Goal: Task Accomplishment & Management: Manage account settings

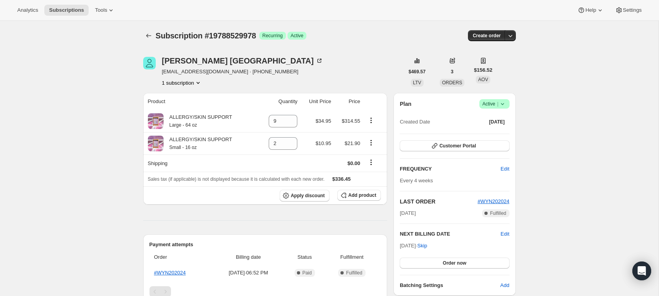
click at [186, 84] on button "1 subscription" at bounding box center [182, 83] width 40 height 8
click at [107, 83] on div "Subscription #19788529978. This page is ready Subscription #19788529978 Success…" at bounding box center [329, 287] width 658 height 532
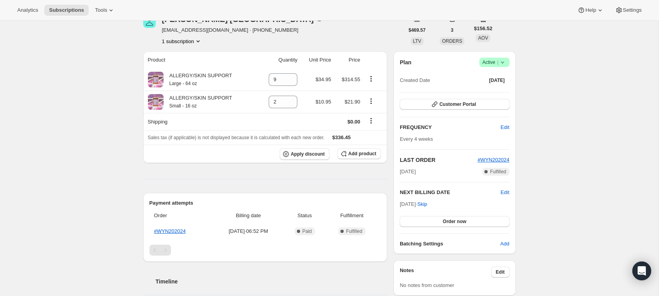
scroll to position [22, 0]
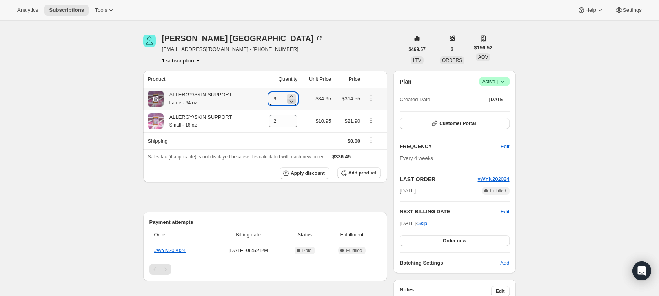
click at [288, 102] on icon at bounding box center [291, 101] width 8 height 8
click at [290, 102] on icon at bounding box center [292, 101] width 4 height 2
type input "5"
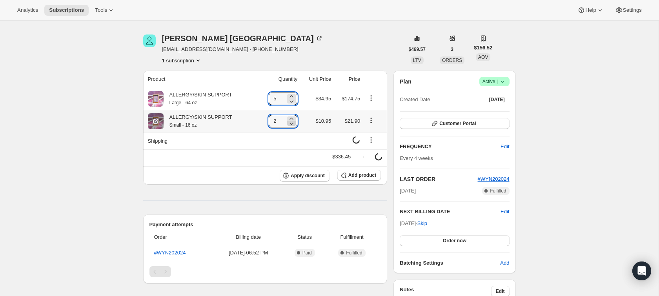
click at [292, 122] on icon at bounding box center [291, 124] width 8 height 8
type input "1"
click at [90, 144] on div "Subscription #19788529978. This page is ready Subscription #19788529978 Success…" at bounding box center [329, 264] width 658 height 532
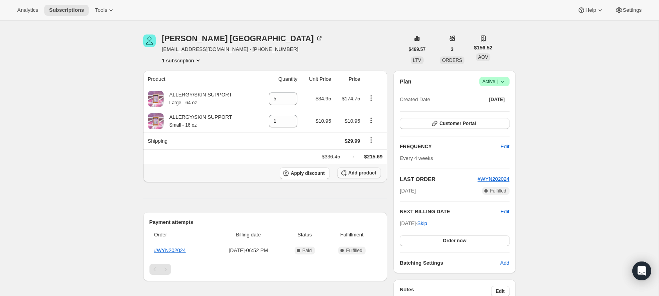
click at [355, 172] on span "Add product" at bounding box center [362, 173] width 28 height 6
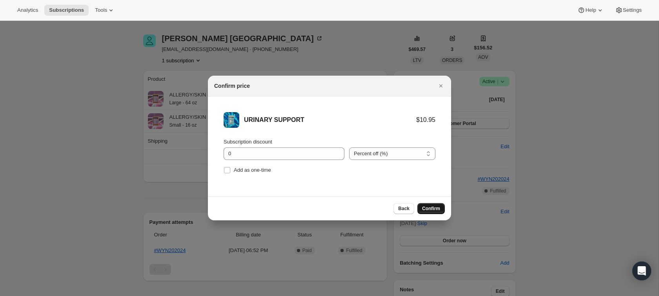
click at [430, 207] on span "Confirm" at bounding box center [431, 208] width 18 height 6
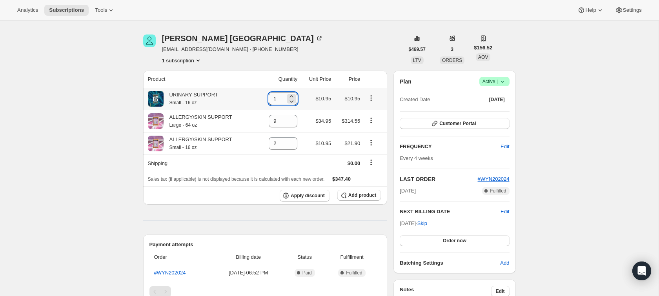
click at [278, 100] on input "1" at bounding box center [277, 99] width 17 height 13
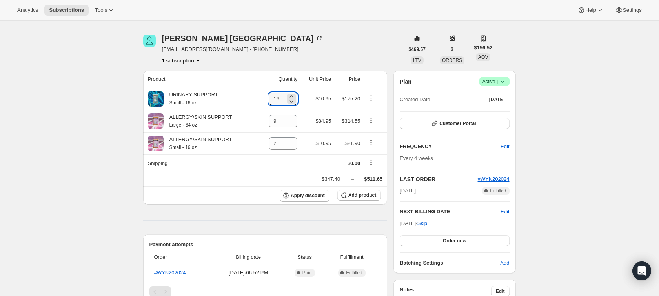
type input "16"
click at [85, 147] on div "Subscription #19788529978. This page is ready Subscription #19788529978 Success…" at bounding box center [329, 299] width 658 height 603
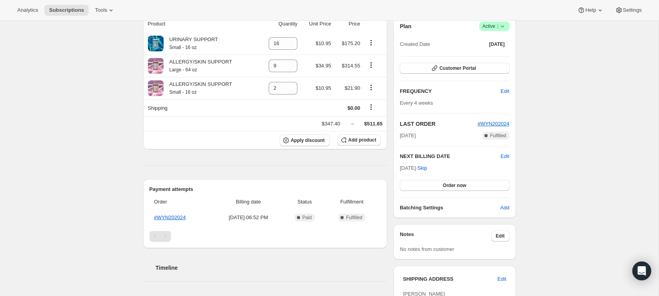
scroll to position [53, 0]
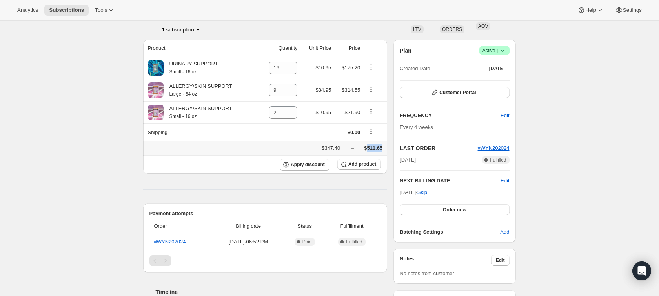
drag, startPoint x: 366, startPoint y: 149, endPoint x: 381, endPoint y: 149, distance: 15.7
click at [381, 149] on span "$511.65" at bounding box center [373, 148] width 18 height 6
copy span "511.65"
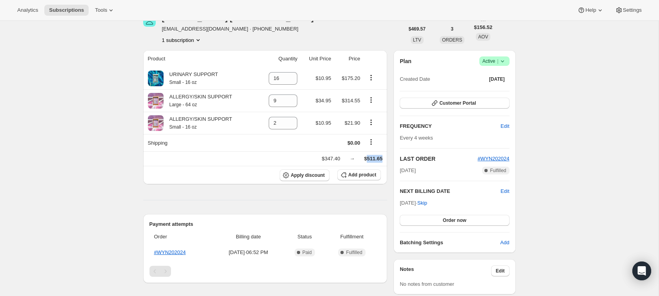
scroll to position [0, 0]
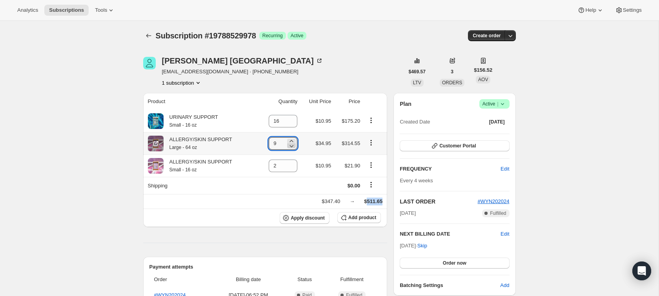
click at [290, 145] on icon at bounding box center [291, 146] width 8 height 8
type input "5"
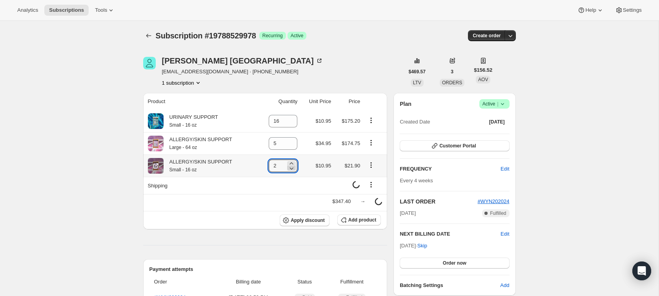
click at [288, 167] on icon at bounding box center [291, 168] width 8 height 8
type input "1"
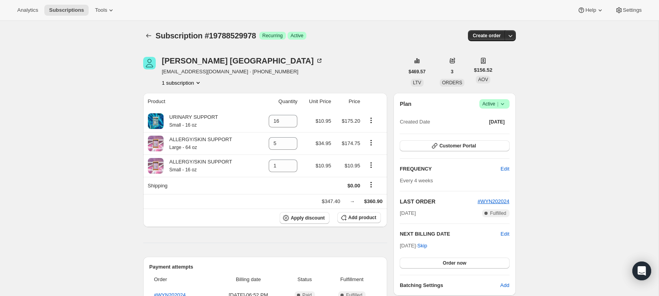
drag, startPoint x: 382, startPoint y: 201, endPoint x: 363, endPoint y: 201, distance: 19.2
click at [363, 201] on th "$347.40 → $360.90" at bounding box center [265, 201] width 244 height 15
copy span "360.90"
click at [218, 36] on span "Subscription #19788529978" at bounding box center [206, 35] width 100 height 9
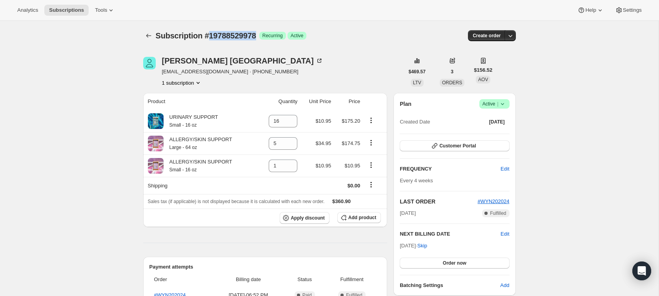
click at [218, 36] on span "Subscription #19788529978" at bounding box center [206, 35] width 100 height 9
copy span "19788529978"
click at [215, 59] on div "[PERSON_NAME]" at bounding box center [242, 61] width 161 height 8
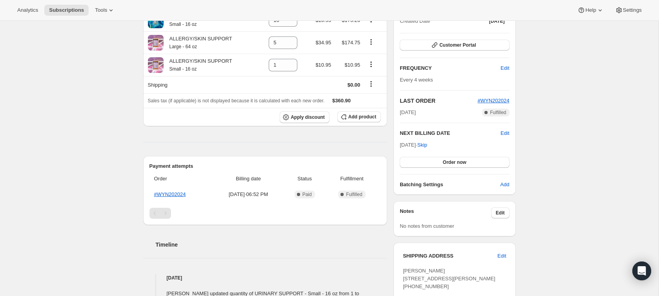
scroll to position [90, 0]
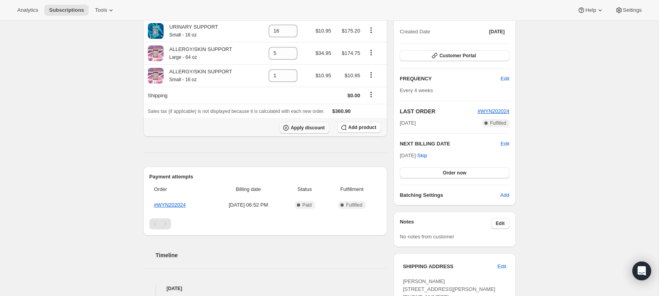
click at [296, 129] on span "Apply discount" at bounding box center [307, 128] width 34 height 6
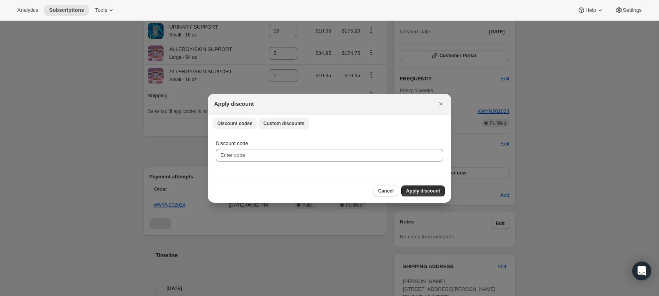
click at [279, 122] on span "Custom discounts" at bounding box center [283, 123] width 41 height 6
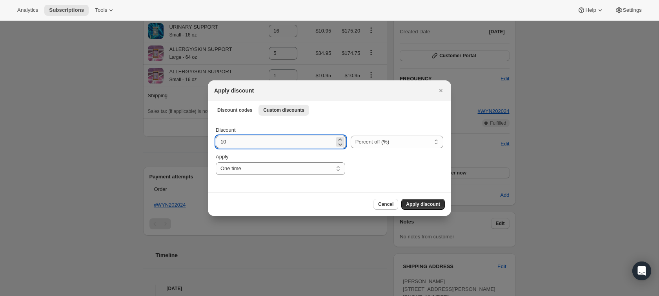
click at [249, 136] on input "10" at bounding box center [275, 142] width 118 height 13
click at [379, 204] on span "Cancel" at bounding box center [385, 204] width 15 height 6
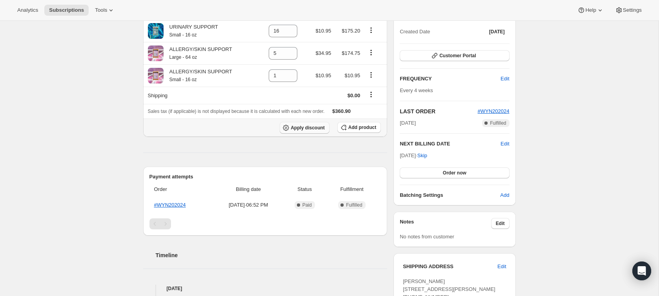
click at [294, 129] on span "Apply discount" at bounding box center [307, 128] width 34 height 6
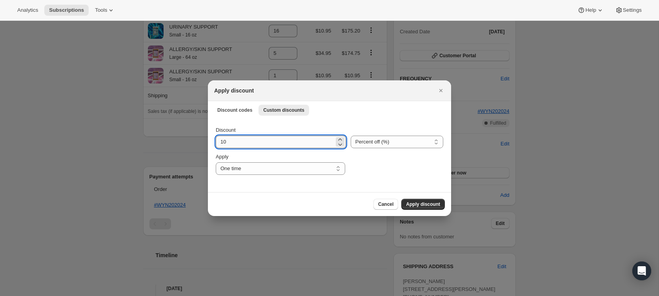
click at [303, 140] on input "10" at bounding box center [275, 142] width 118 height 13
click at [357, 140] on select "Percent off (%) Amount off ($)" at bounding box center [396, 142] width 93 height 13
select select "fixed"
click at [350, 136] on select "Percent off (%) Amount off ($)" at bounding box center [396, 142] width 93 height 13
click at [382, 202] on span "Cancel" at bounding box center [385, 204] width 15 height 6
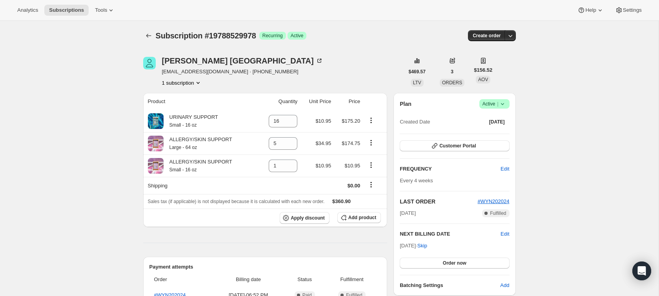
scroll to position [90, 0]
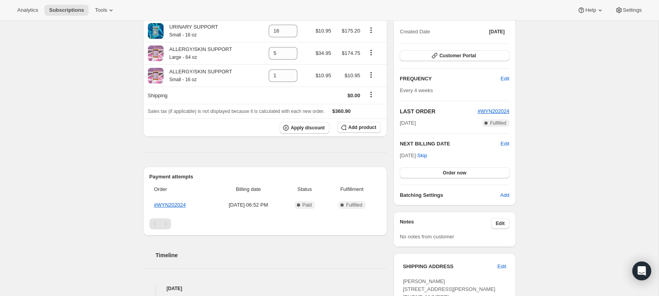
click at [60, 94] on div "Subscription #19788529978. This page is ready Subscription #19788529978 Success…" at bounding box center [329, 250] width 658 height 639
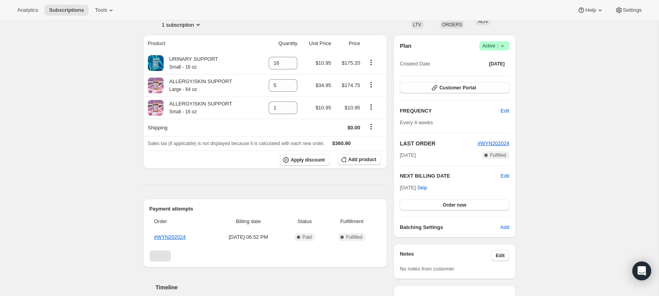
scroll to position [0, 0]
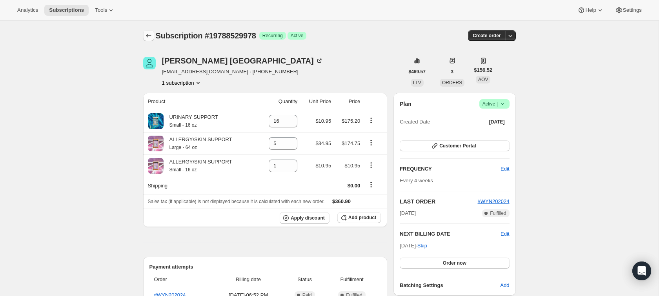
click at [149, 36] on icon "Subscriptions" at bounding box center [149, 36] width 8 height 8
click at [313, 215] on span "Apply discount" at bounding box center [307, 218] width 34 height 6
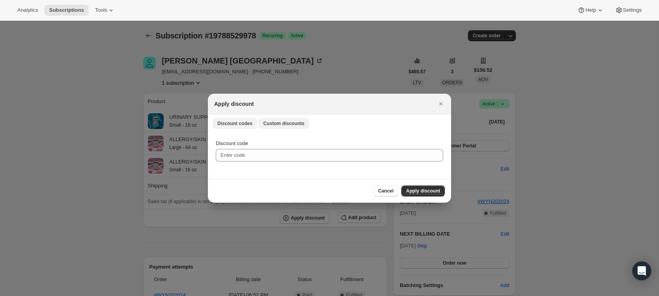
click at [278, 124] on span "Custom discounts" at bounding box center [283, 123] width 41 height 6
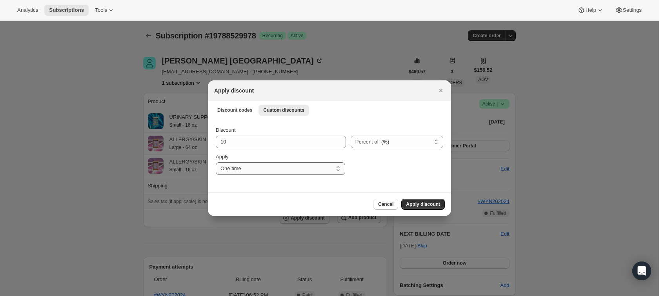
click at [279, 171] on select "One time Specify instances... Indefinitely" at bounding box center [280, 168] width 129 height 13
click at [216, 162] on select "One time Specify instances... Indefinitely" at bounding box center [280, 168] width 129 height 13
click at [285, 138] on input "10" at bounding box center [275, 142] width 118 height 13
click at [368, 141] on select "Percent off (%) Amount off ($)" at bounding box center [396, 142] width 93 height 13
click at [299, 139] on input "10" at bounding box center [275, 142] width 118 height 13
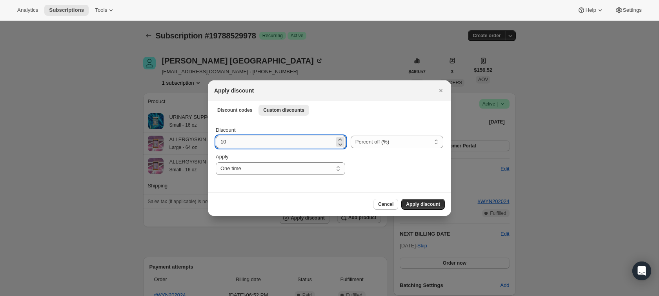
click at [282, 142] on input "10" at bounding box center [275, 142] width 118 height 13
click at [387, 142] on select "Percent off (%) Amount off ($)" at bounding box center [396, 142] width 93 height 13
select select "fixed"
click at [350, 136] on select "Percent off (%) Amount off ($)" at bounding box center [396, 142] width 93 height 13
click at [307, 143] on input "10" at bounding box center [275, 142] width 119 height 13
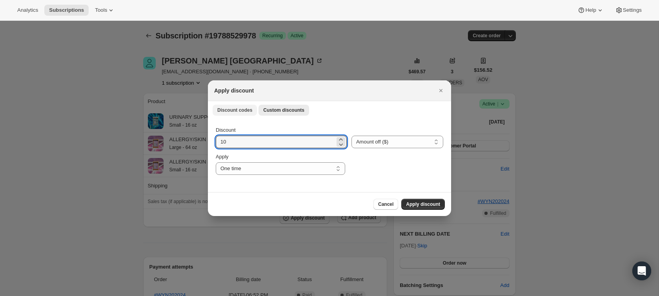
click at [232, 114] on button "Discount codes" at bounding box center [234, 110] width 44 height 11
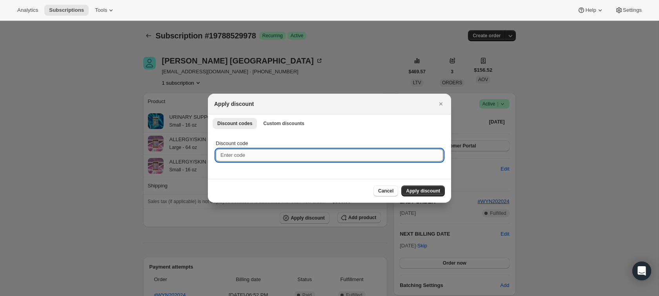
click at [260, 156] on input "Discount code" at bounding box center [329, 155] width 227 height 13
paste input "Y9S9T9SNFES8"
type input "Y9S9T9SNFES8"
click at [407, 188] on span "Apply discount" at bounding box center [423, 191] width 34 height 6
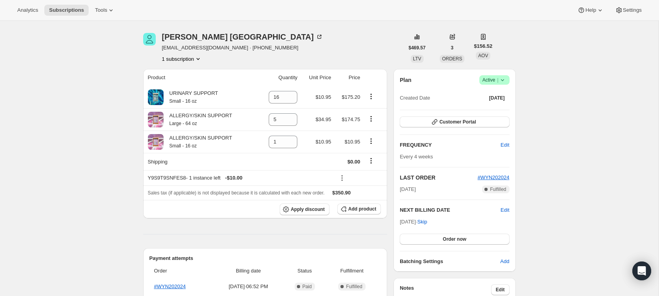
scroll to position [53, 0]
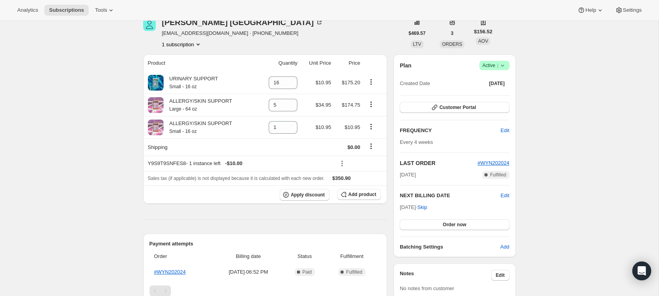
scroll to position [38, 0]
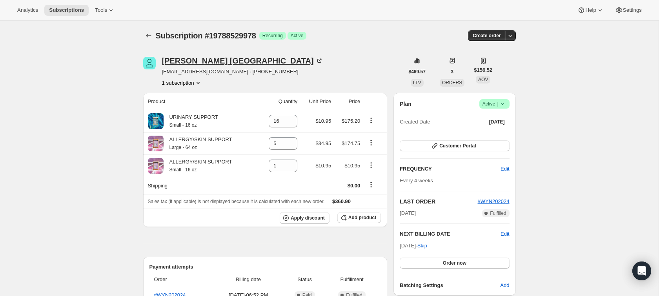
click at [315, 59] on icon at bounding box center [319, 61] width 8 height 8
